Goal: Task Accomplishment & Management: Manage account settings

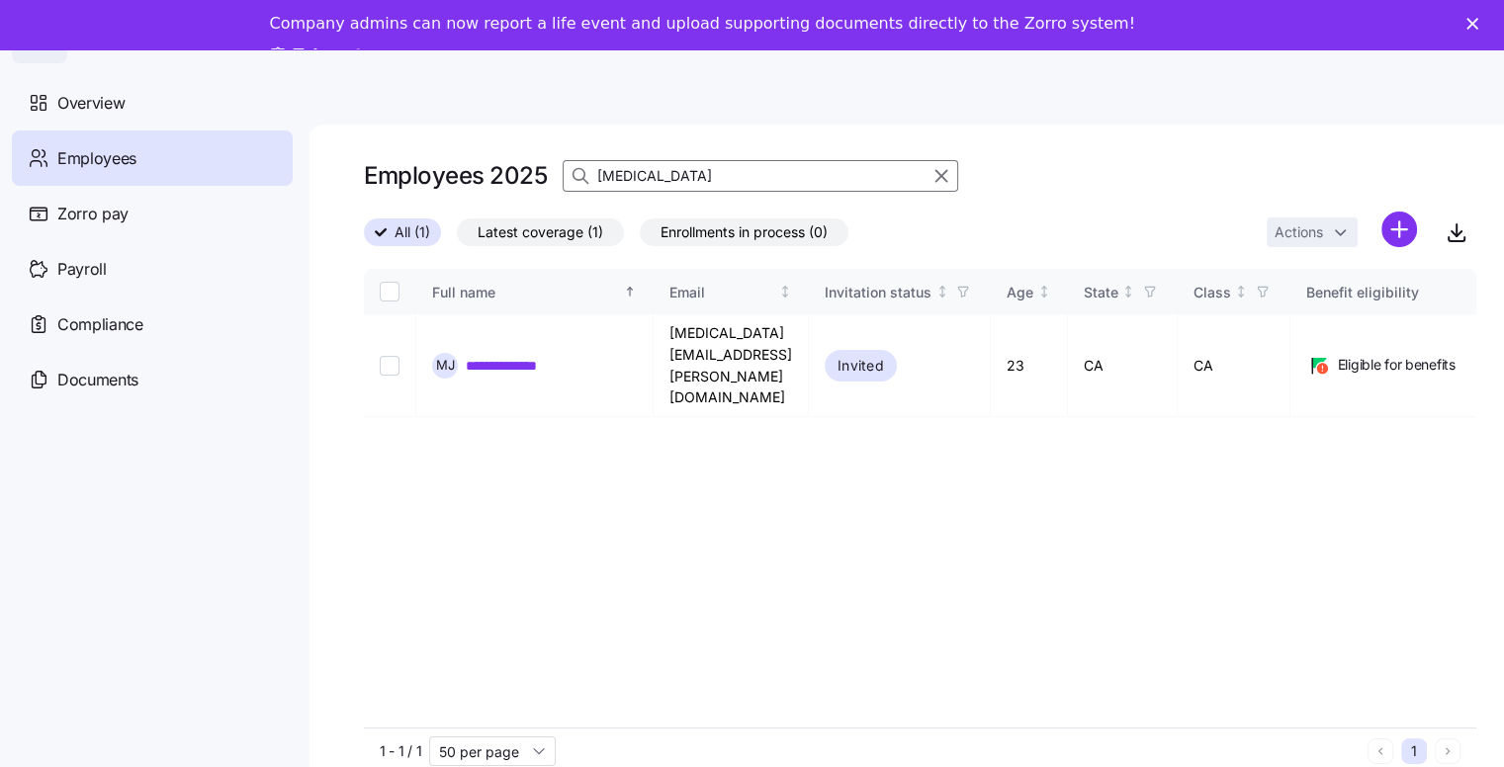
click at [649, 170] on input "[MEDICAL_DATA]" at bounding box center [760, 176] width 395 height 32
type input "m"
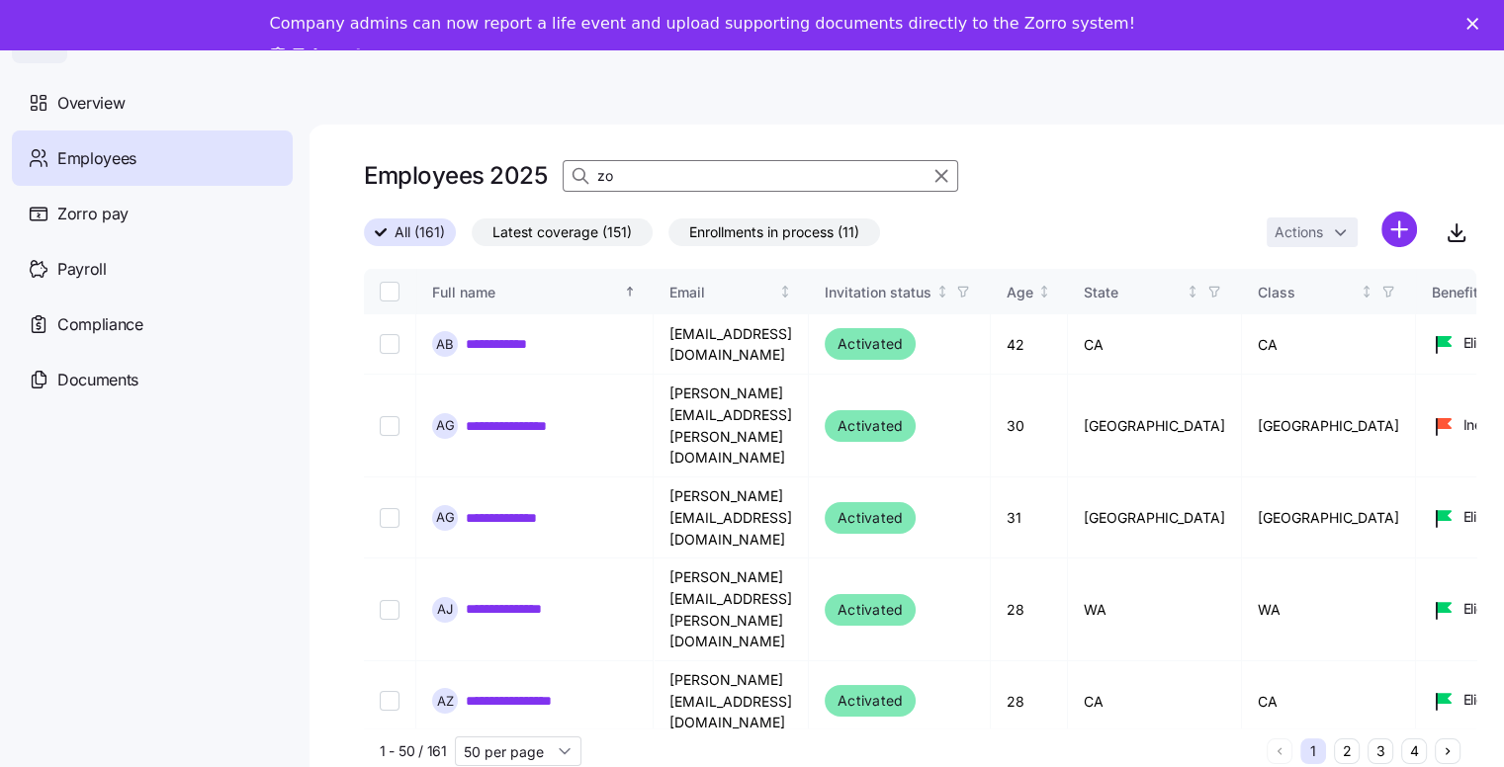
type input "z"
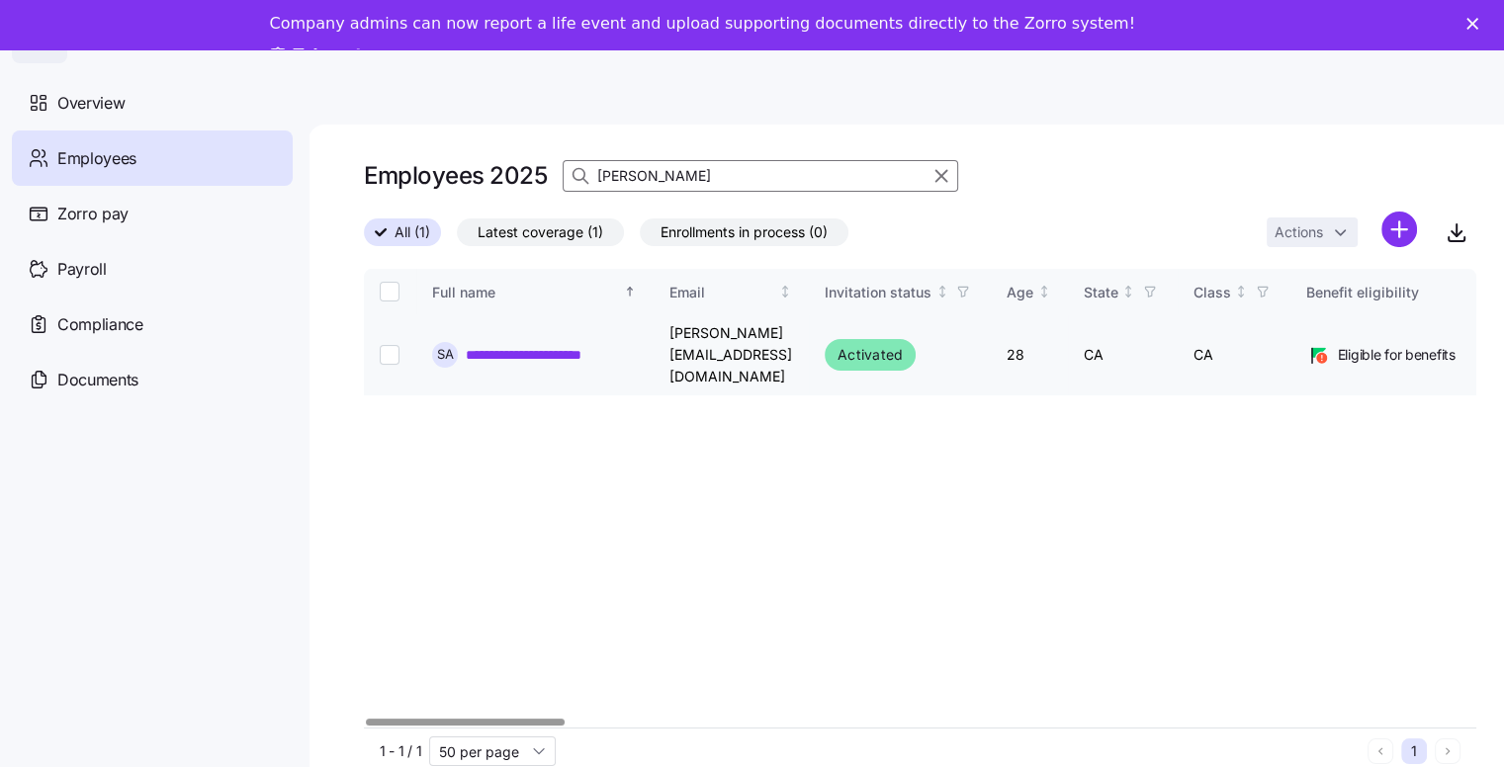
type input "[PERSON_NAME]"
click at [388, 347] on input "Select record 1" at bounding box center [390, 355] width 20 height 20
checkbox input "true"
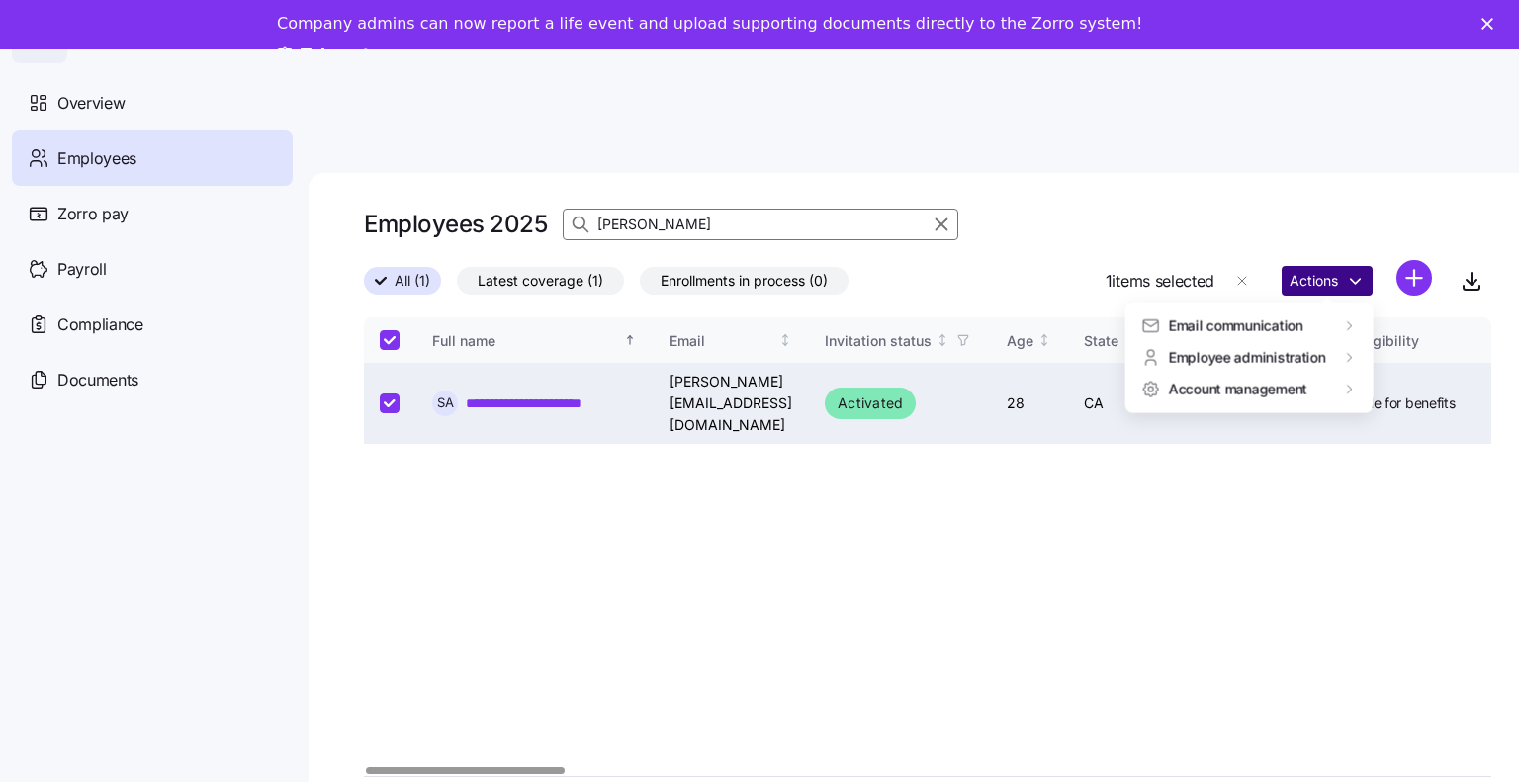
click at [1346, 238] on html "**********" at bounding box center [759, 434] width 1519 height 868
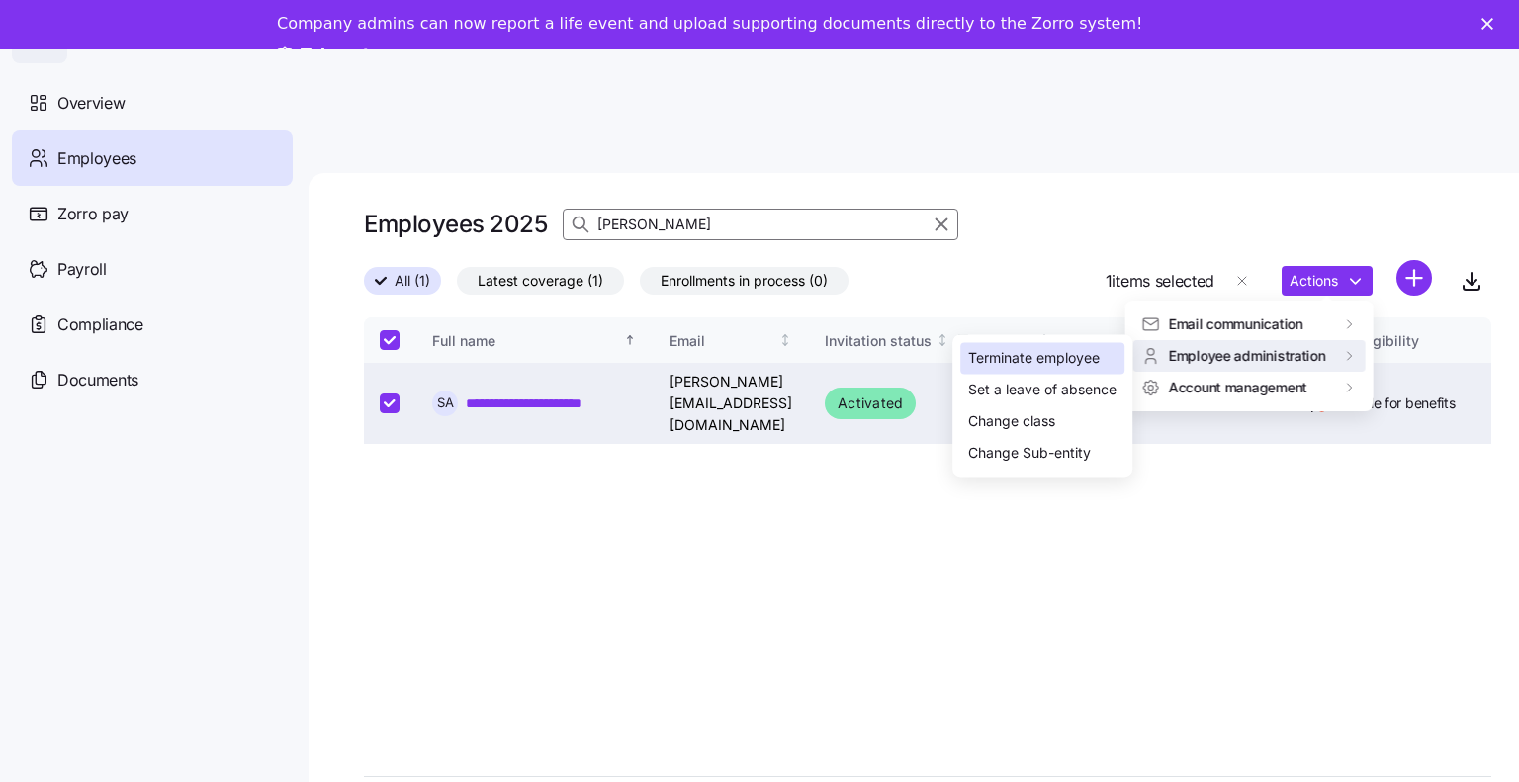
click at [1072, 361] on div "Terminate employee" at bounding box center [1033, 359] width 131 height 22
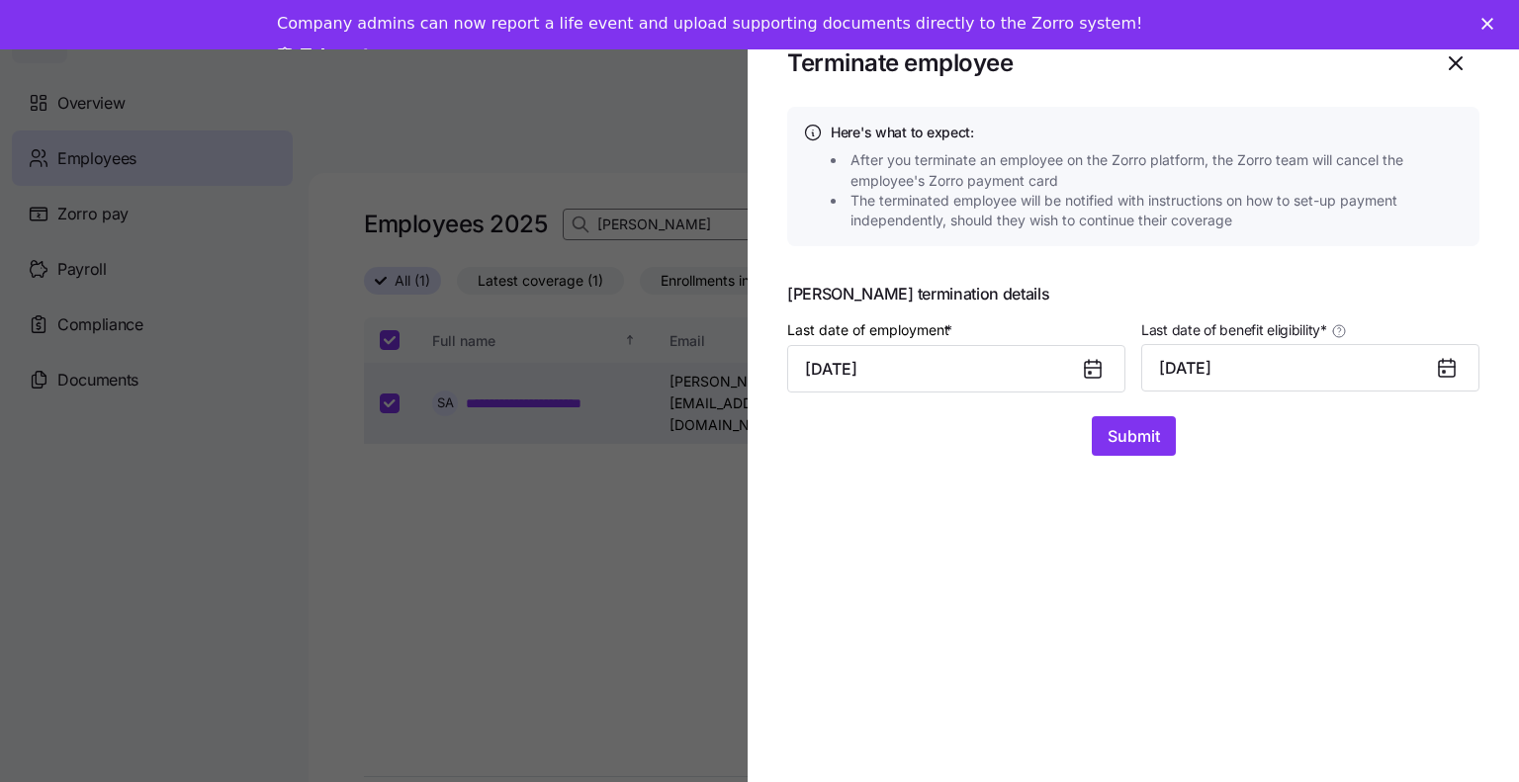
click at [1090, 366] on icon at bounding box center [1093, 370] width 16 height 16
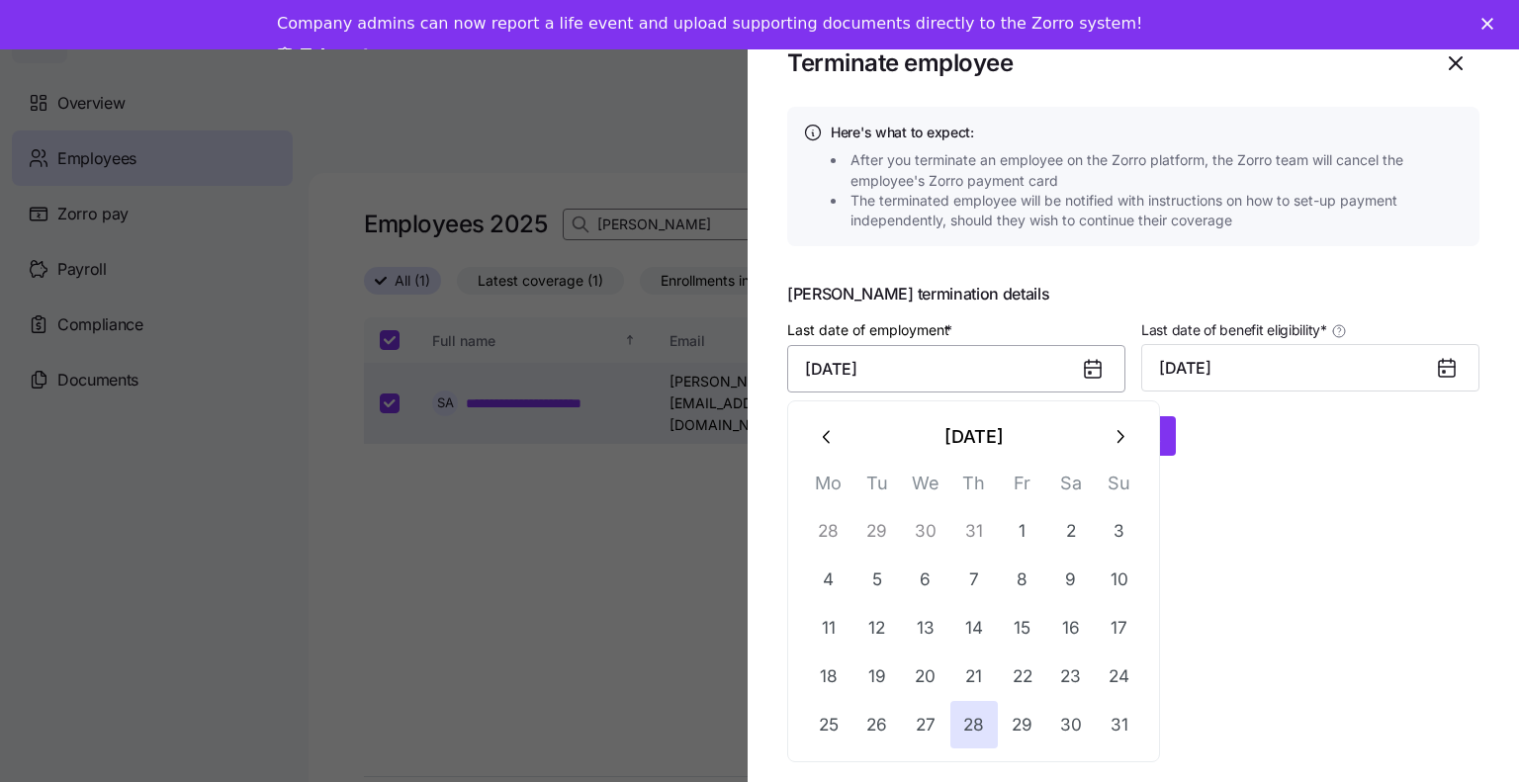
click at [890, 363] on input "August 28, 2025" at bounding box center [956, 368] width 338 height 47
click at [976, 671] on button "21" at bounding box center [973, 676] width 47 height 47
type input "August 21, 2025"
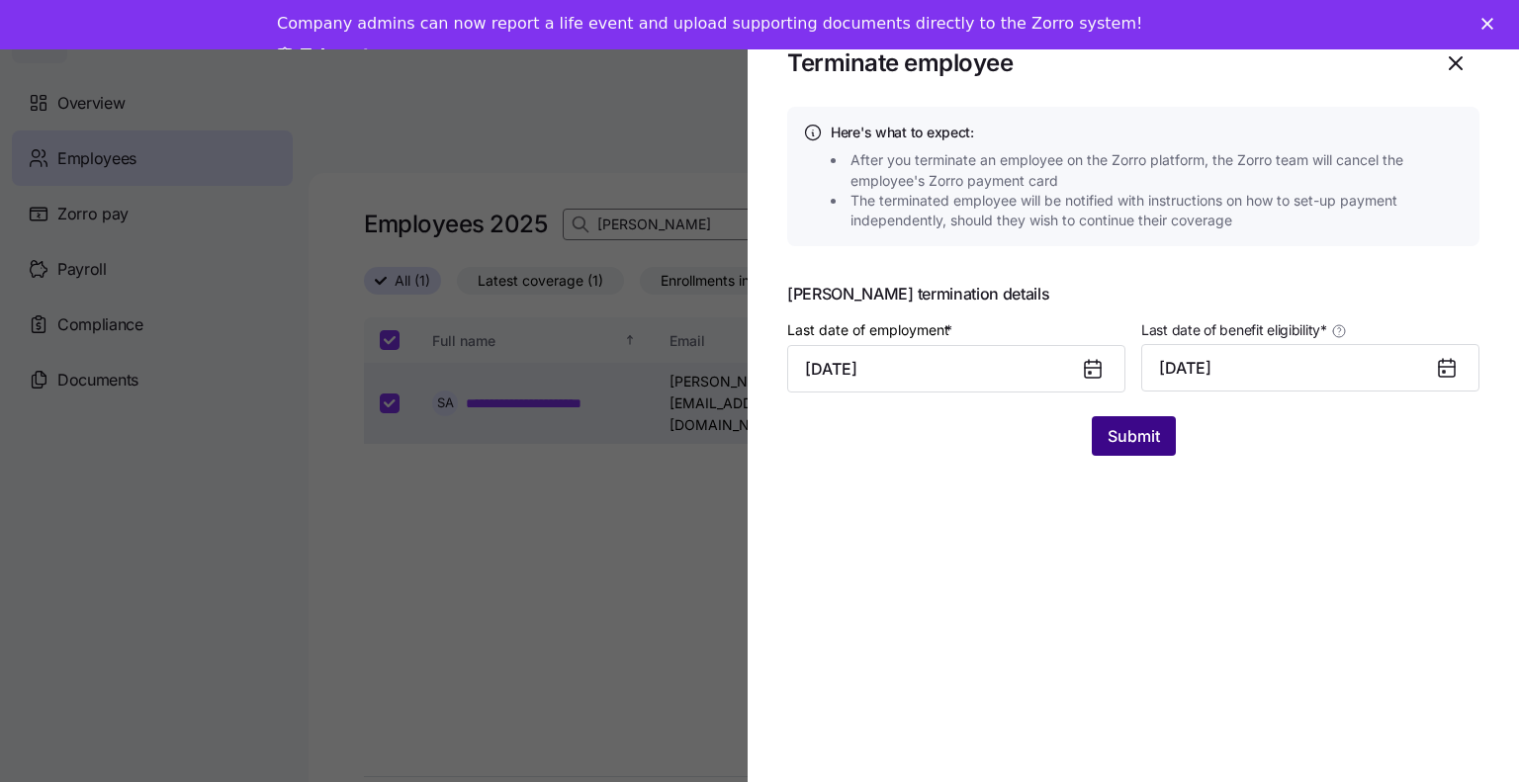
click at [1151, 441] on span "Submit" at bounding box center [1133, 436] width 52 height 24
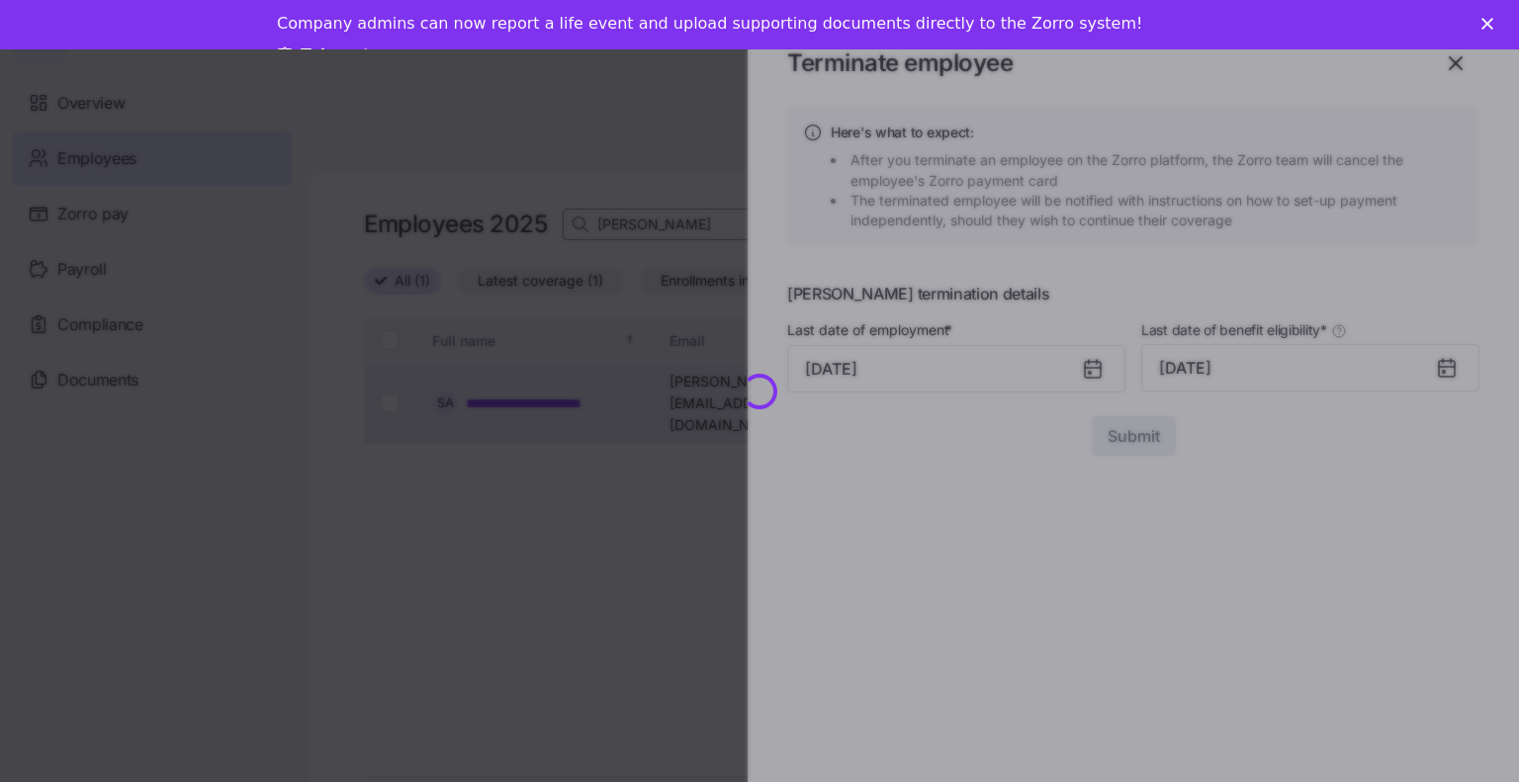
checkbox input "false"
